Goal: Task Accomplishment & Management: Manage account settings

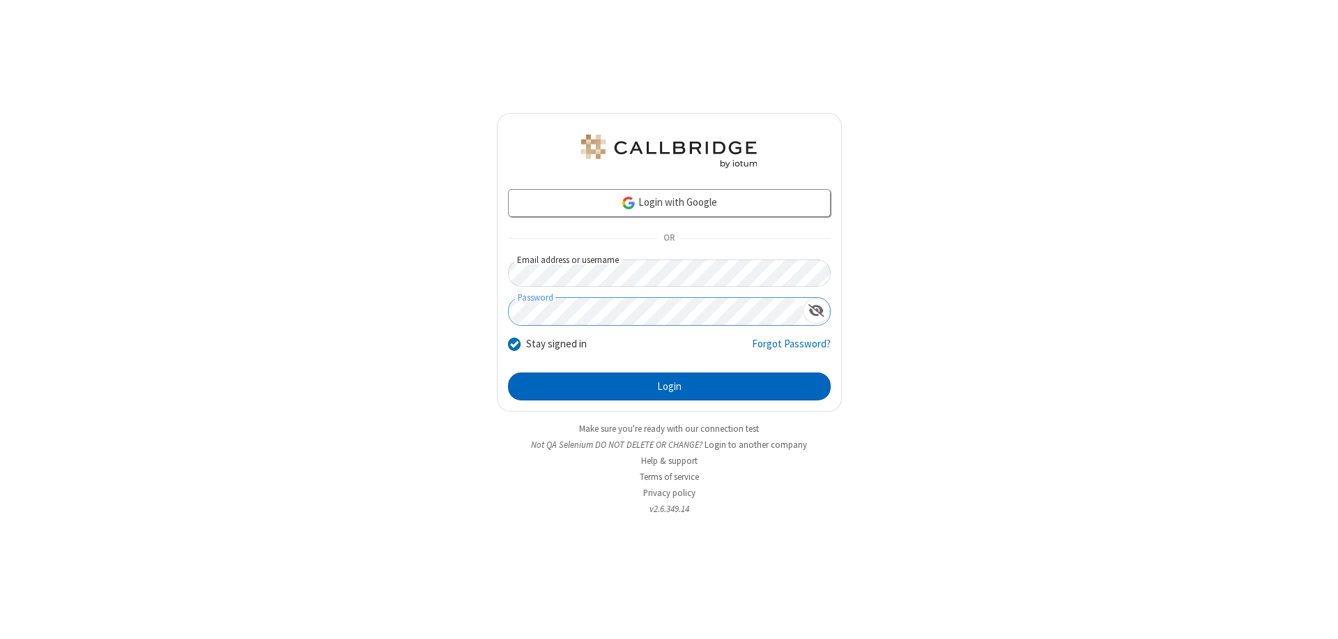
click at [669, 386] on button "Login" at bounding box center [669, 386] width 323 height 28
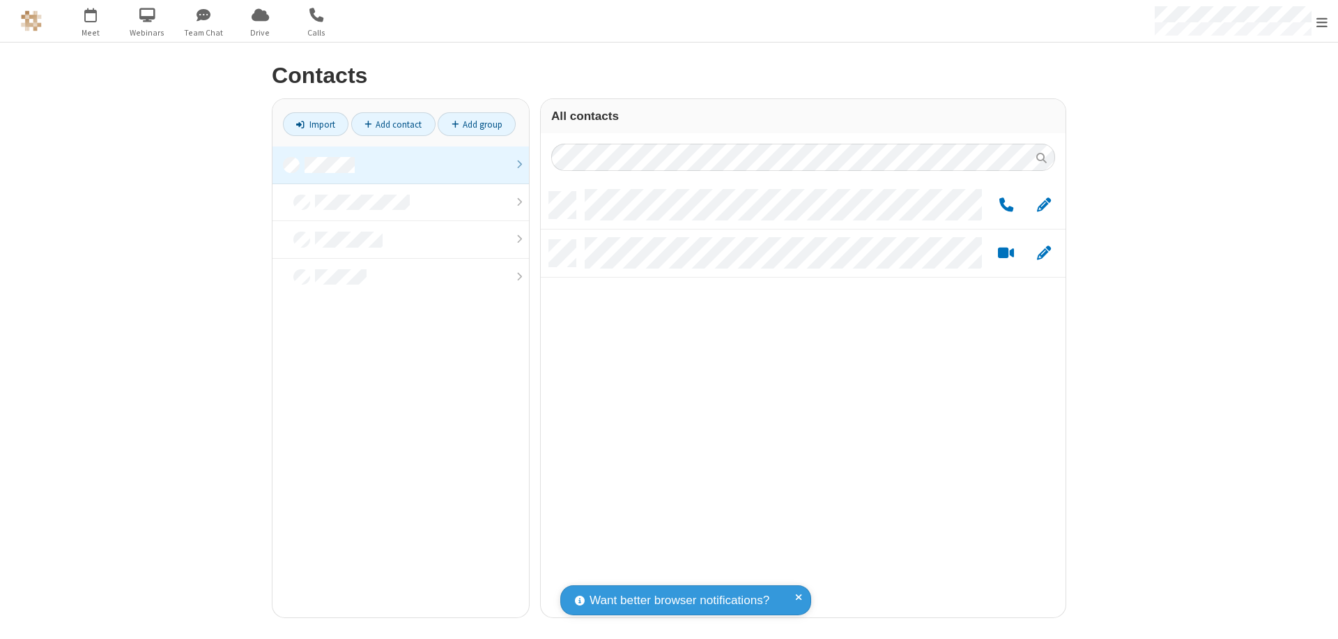
scroll to position [11, 11]
click at [401, 165] on link at bounding box center [401, 165] width 257 height 38
click at [1044, 204] on span "Edit" at bounding box center [1044, 205] width 14 height 17
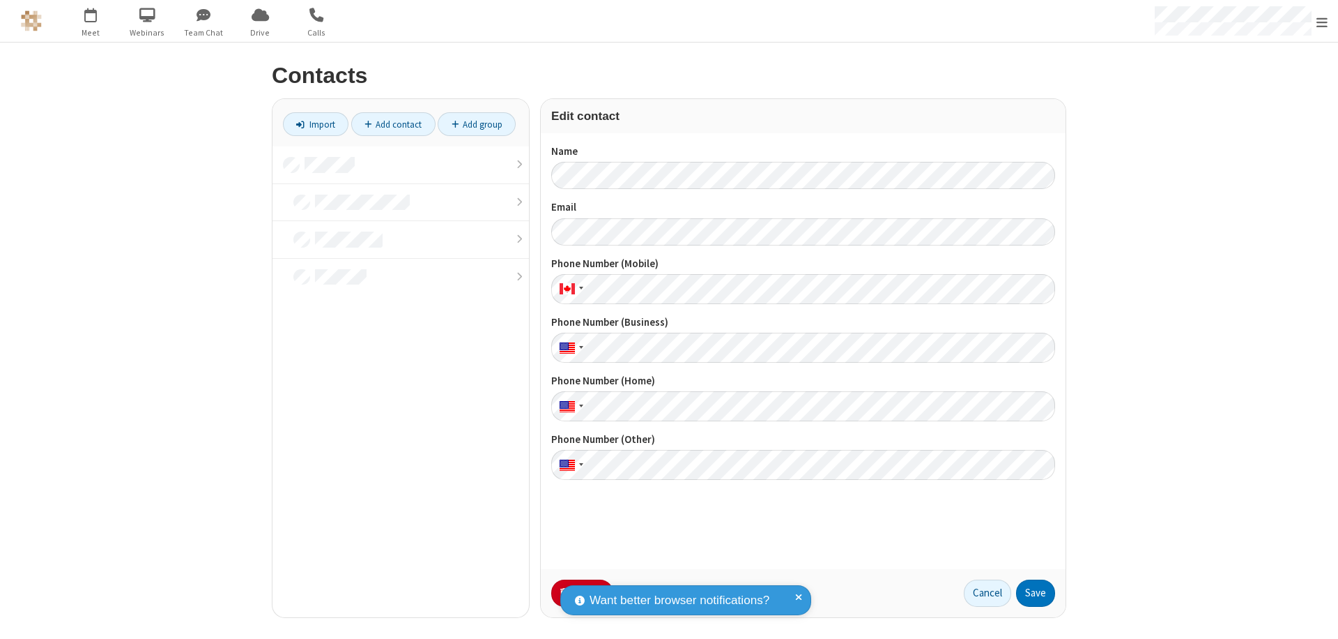
click at [0, 0] on button "No Thanks" at bounding box center [0, 0] width 0 height 0
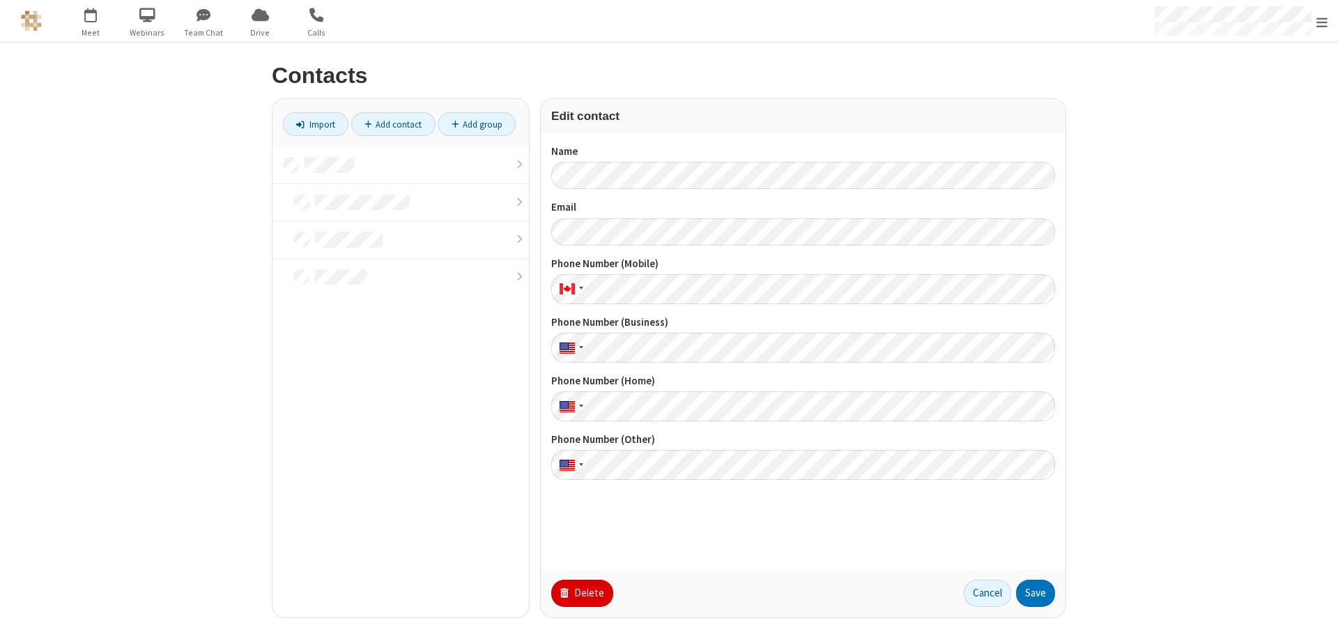
click at [581, 593] on button "Delete" at bounding box center [582, 593] width 62 height 28
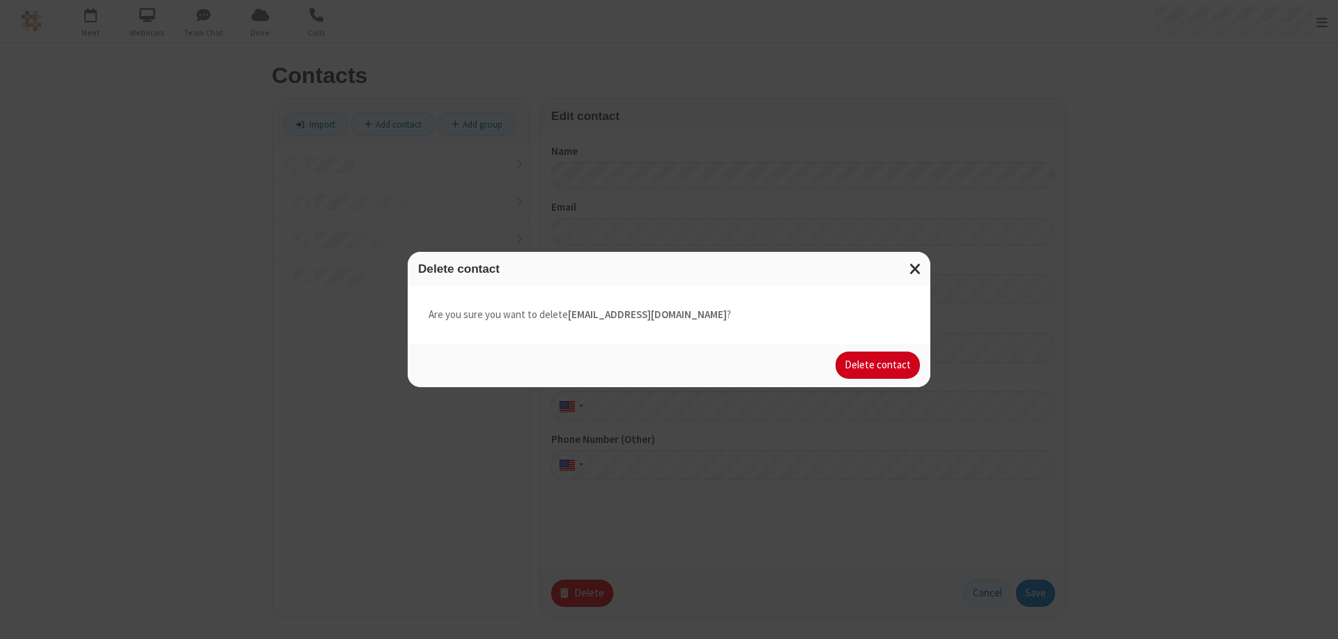
click at [879, 365] on button "Delete contact" at bounding box center [878, 365] width 84 height 28
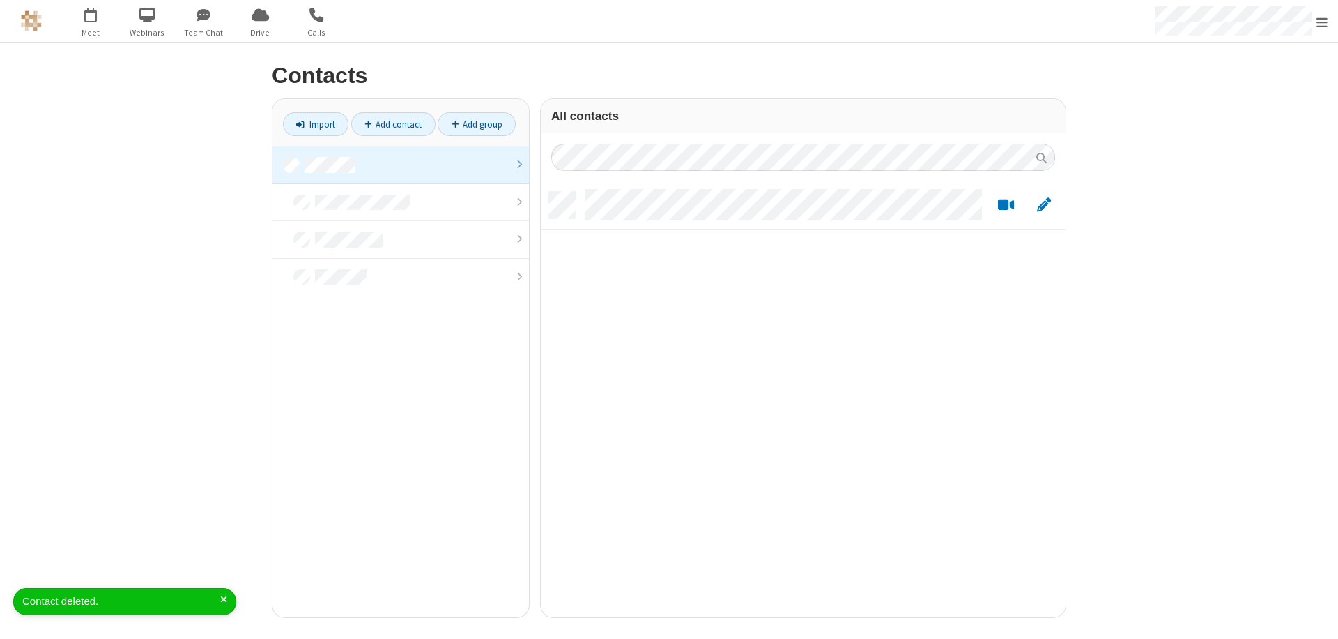
scroll to position [425, 514]
